Goal: Information Seeking & Learning: Check status

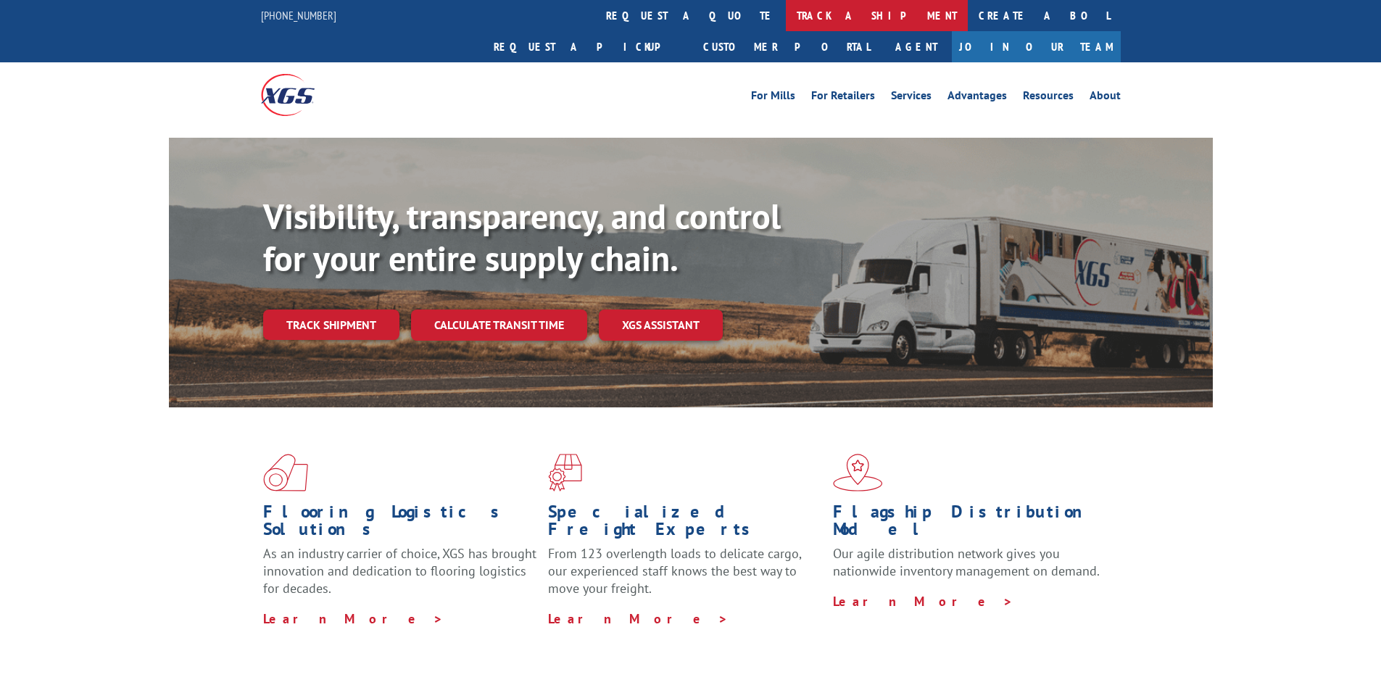
click at [786, 17] on link "track a shipment" at bounding box center [877, 15] width 182 height 31
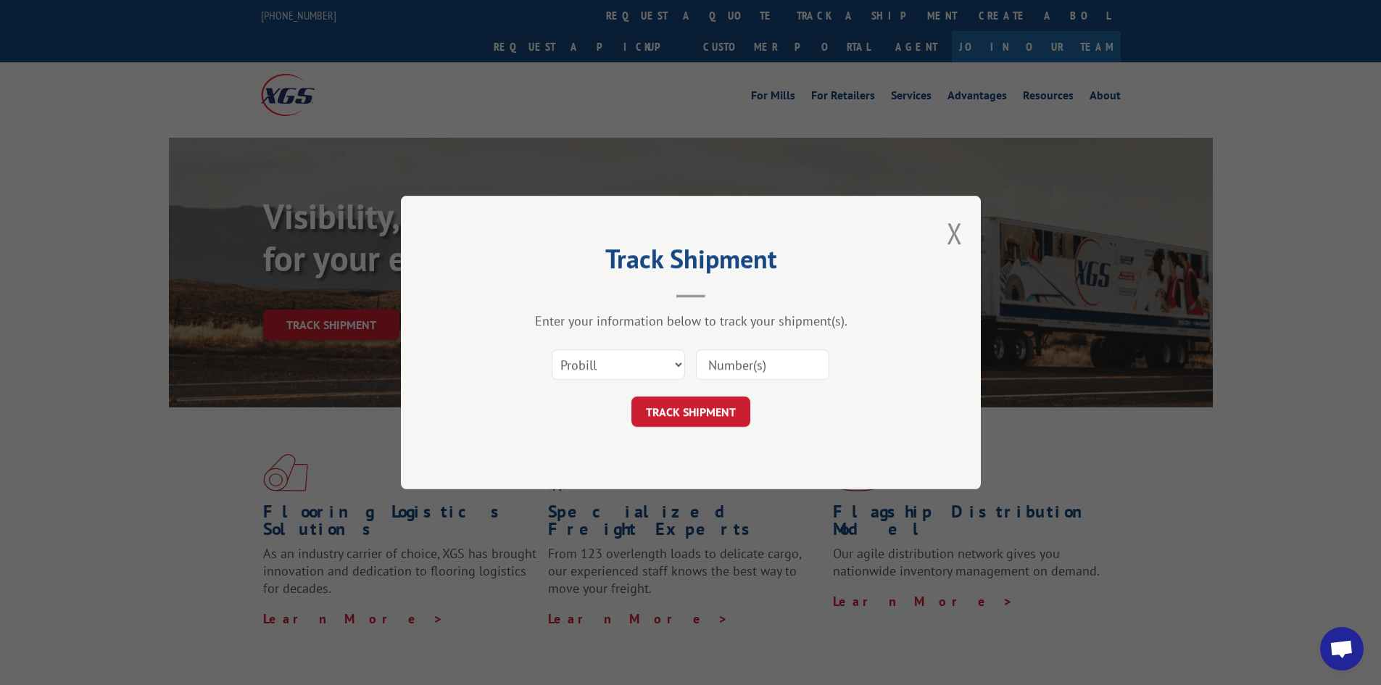
click at [775, 358] on input at bounding box center [762, 364] width 133 height 30
paste input "17409411"
type input "17409411"
click at [706, 409] on button "TRACK SHIPMENT" at bounding box center [691, 412] width 119 height 30
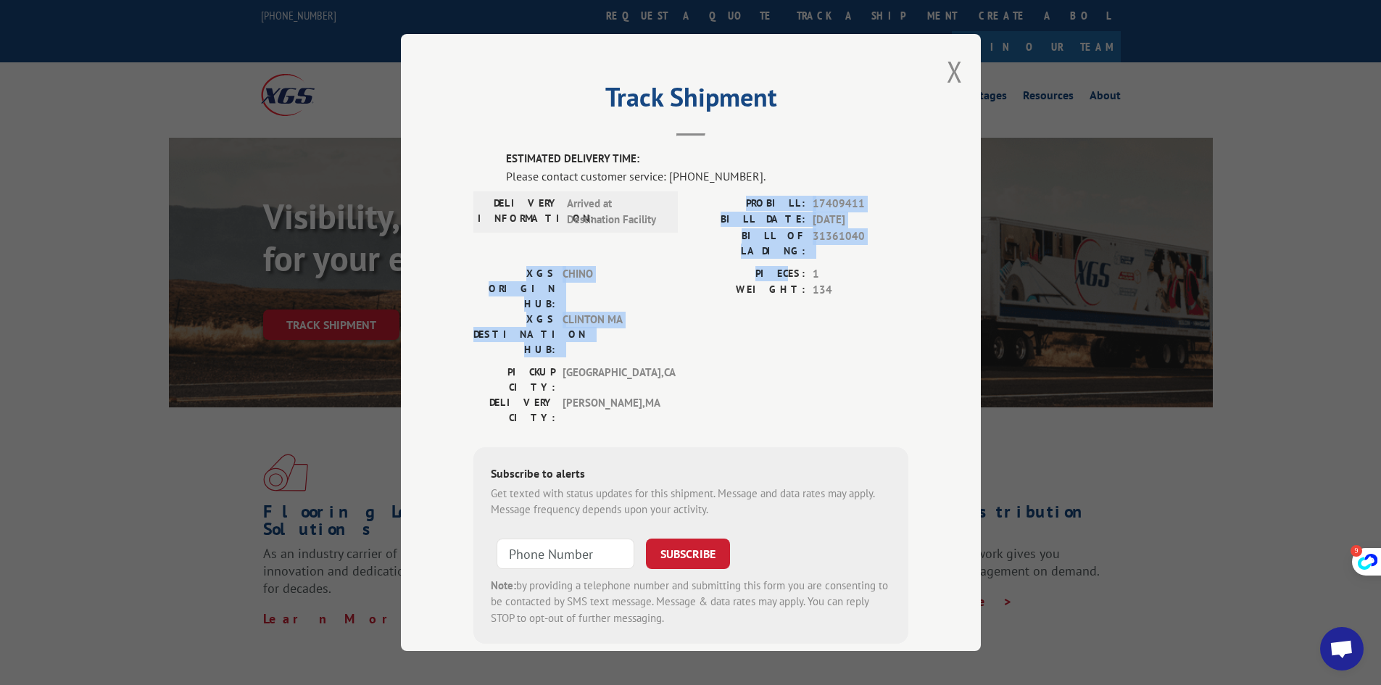
drag, startPoint x: 654, startPoint y: 219, endPoint x: 802, endPoint y: 260, distance: 153.4
click at [789, 258] on div "ESTIMATED DELIVERY TIME: Please contact customer service: [PHONE_NUMBER]. DELIV…" at bounding box center [690, 397] width 435 height 493
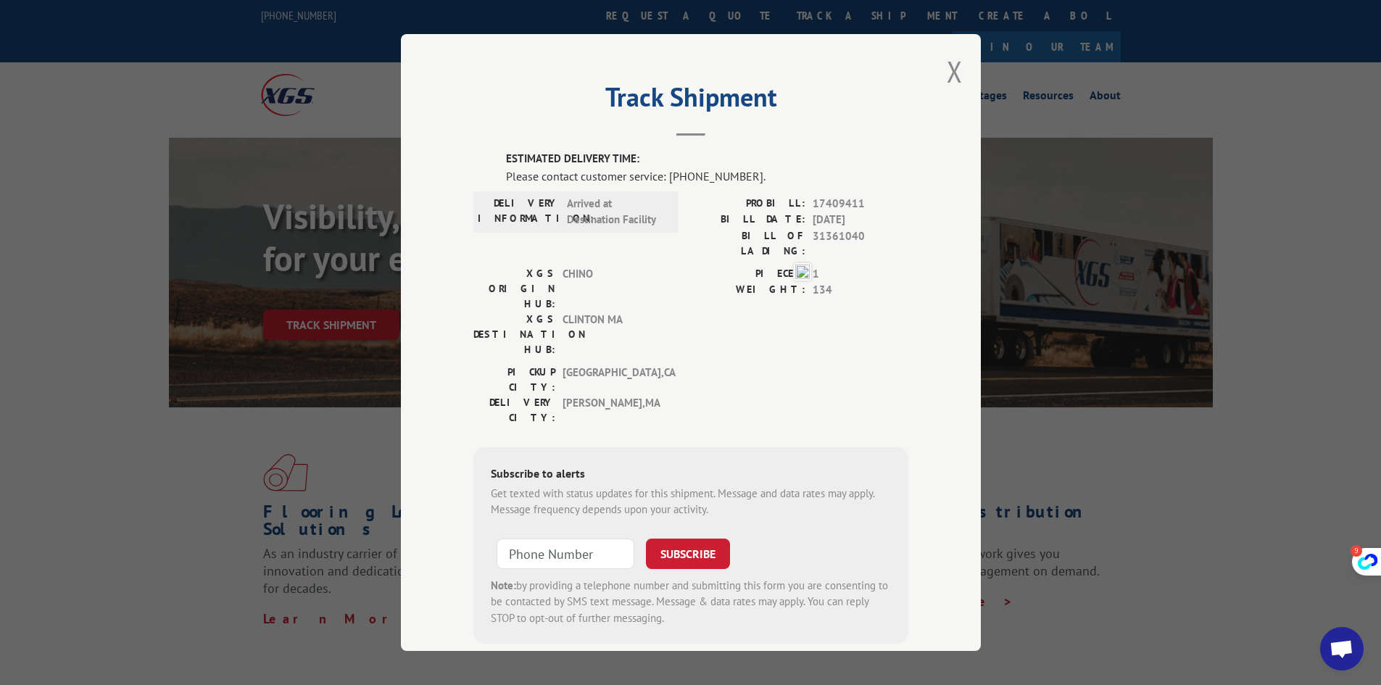
click at [886, 266] on span "1" at bounding box center [861, 274] width 96 height 17
drag, startPoint x: 846, startPoint y: 262, endPoint x: 799, endPoint y: 241, distance: 51.9
click at [796, 240] on div "ESTIMATED DELIVERY TIME: Please contact customer service: [PHONE_NUMBER]. DELIV…" at bounding box center [690, 397] width 435 height 493
click at [882, 267] on span "1" at bounding box center [861, 274] width 96 height 17
